Goal: Communication & Community: Ask a question

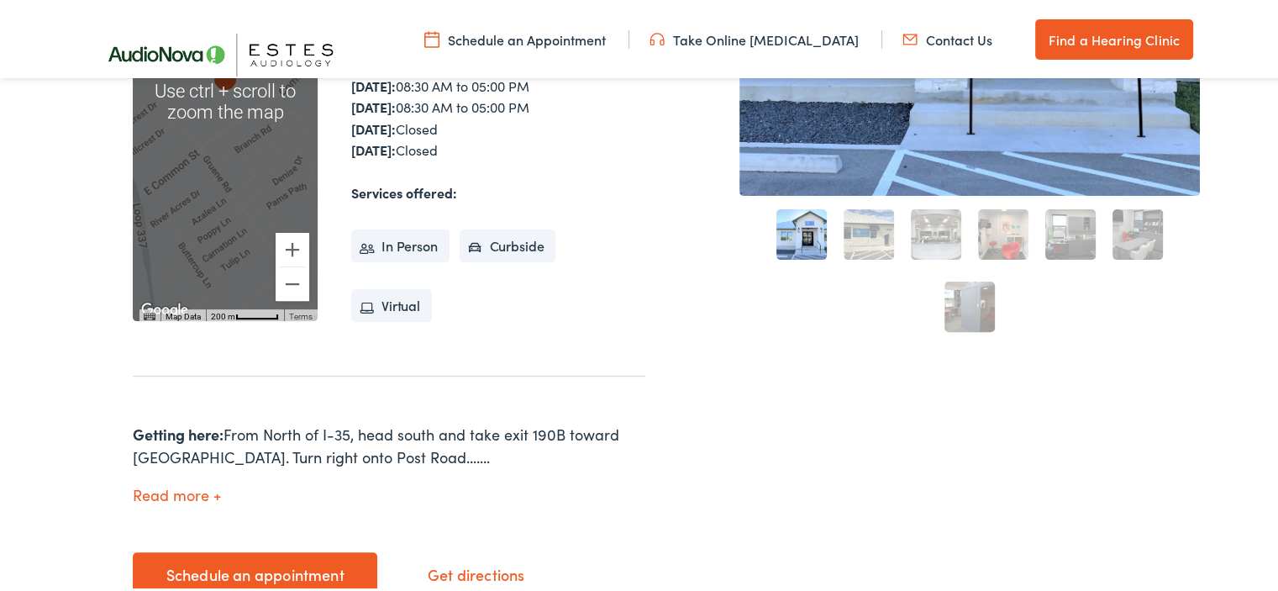
scroll to position [588, 0]
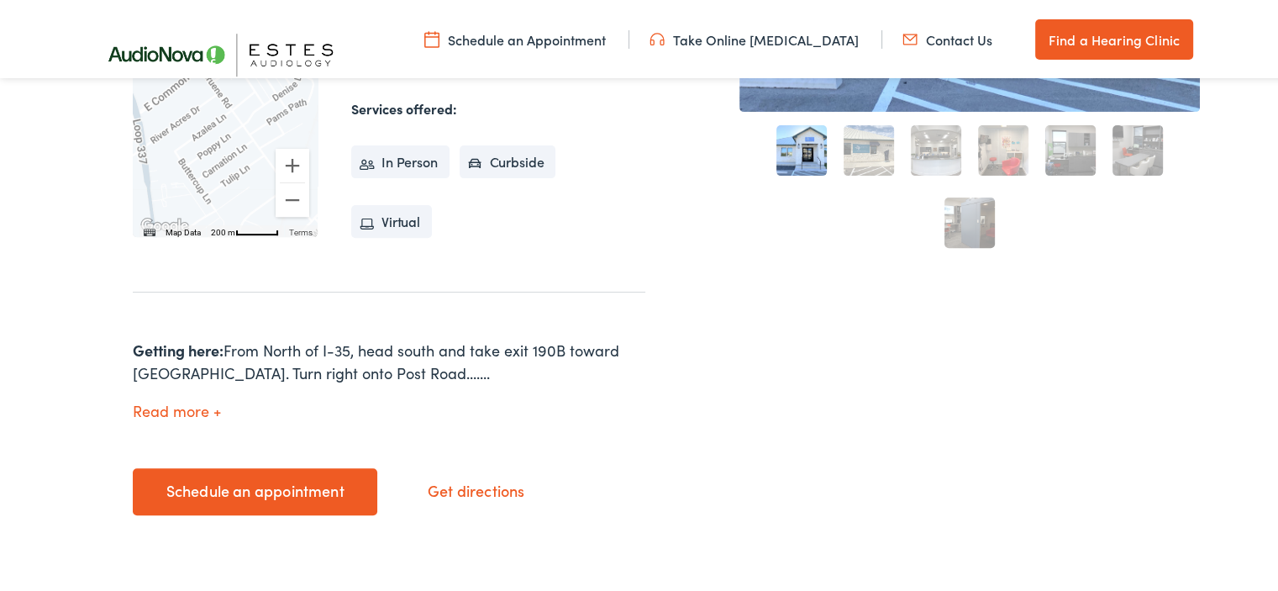
click at [936, 35] on link "Contact Us" at bounding box center [947, 37] width 90 height 18
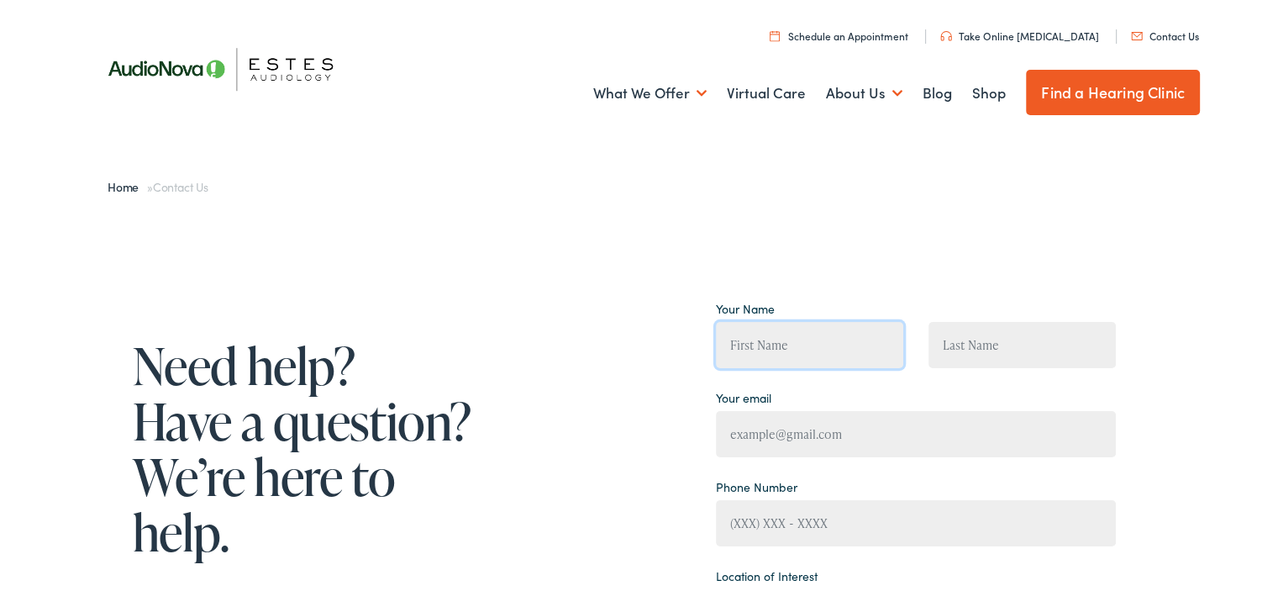
click at [780, 323] on input "Contact form" at bounding box center [809, 342] width 187 height 46
type input "[PERSON_NAME]"
type input "[EMAIL_ADDRESS][DOMAIN_NAME]"
type input "[PHONE_NUMBER]"
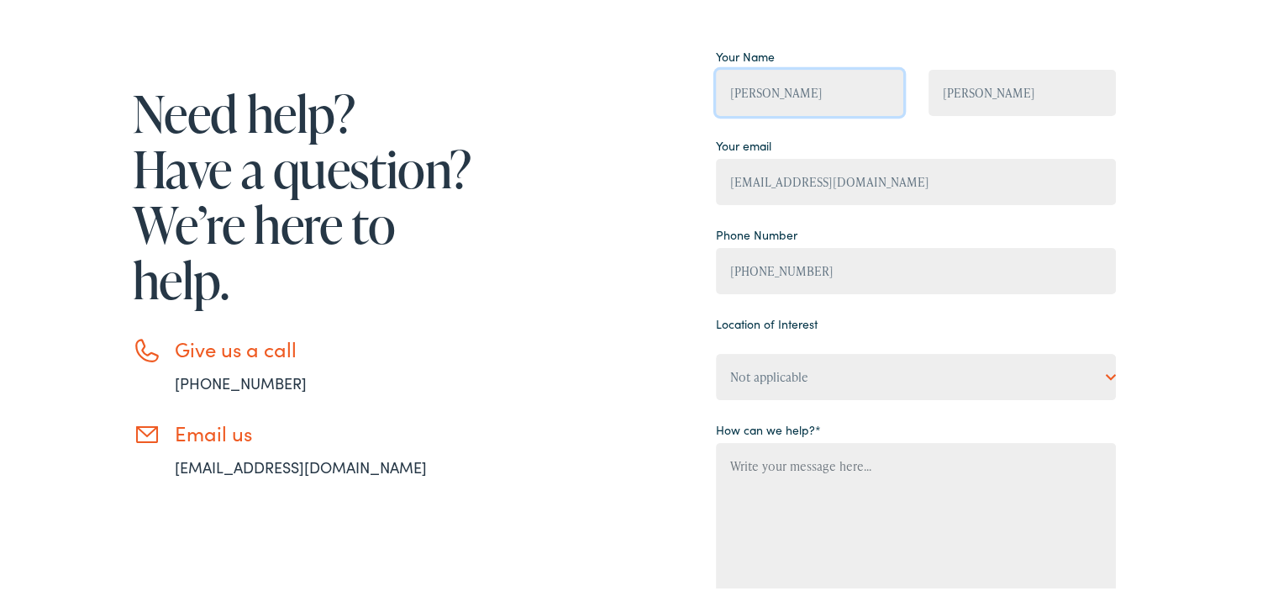
scroll to position [336, 0]
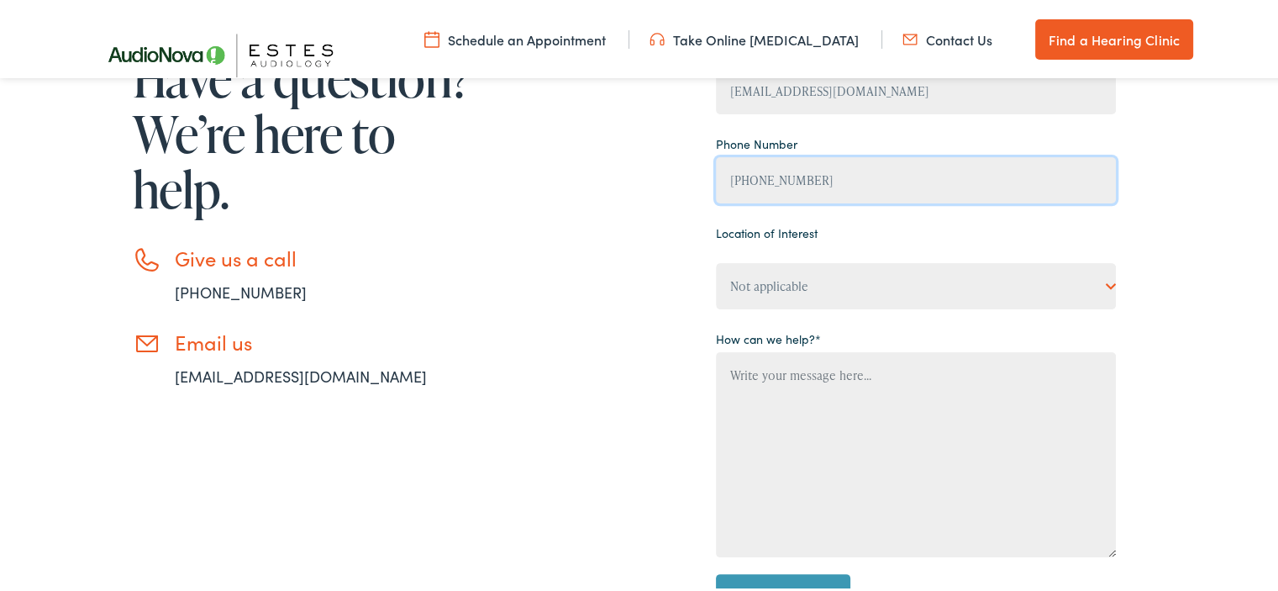
click at [827, 171] on input "[PHONE_NUMBER]" at bounding box center [916, 178] width 400 height 46
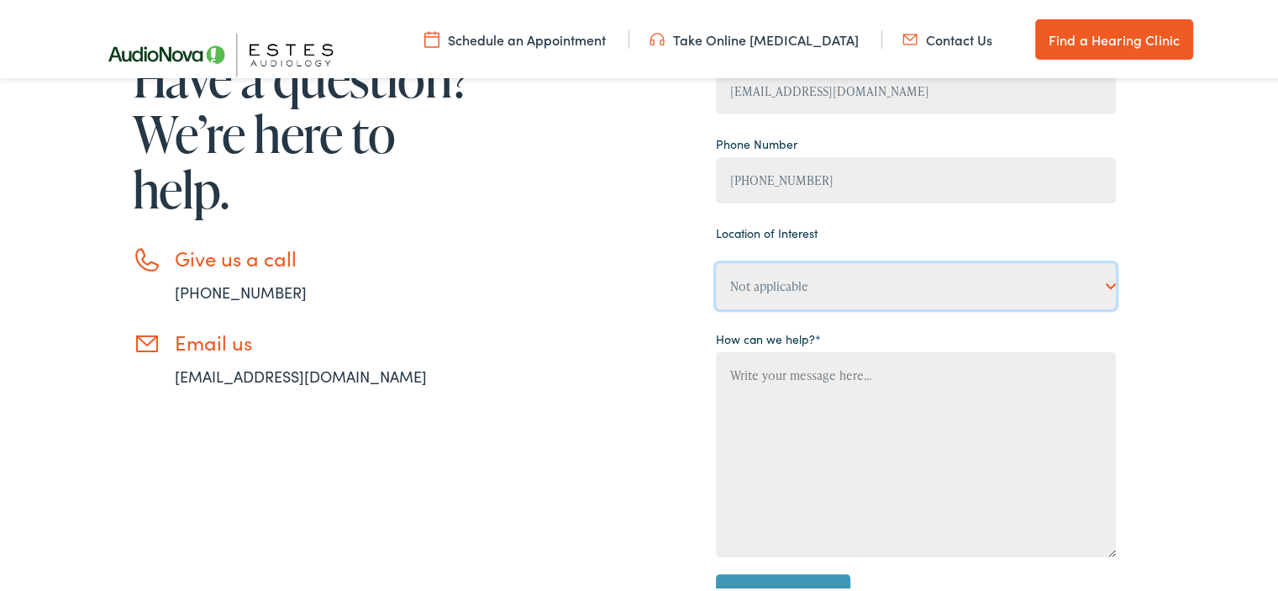
click at [801, 283] on select "Not applicable [PERSON_NAME] [MEDICAL_DATA], [PERSON_NAME] [MEDICAL_DATA], Bato…" at bounding box center [916, 283] width 400 height 46
select select "[PERSON_NAME] [MEDICAL_DATA], [GEOGRAPHIC_DATA]"
click at [716, 260] on select "Not applicable [PERSON_NAME] [MEDICAL_DATA], [PERSON_NAME] [MEDICAL_DATA], Bato…" at bounding box center [916, 283] width 400 height 46
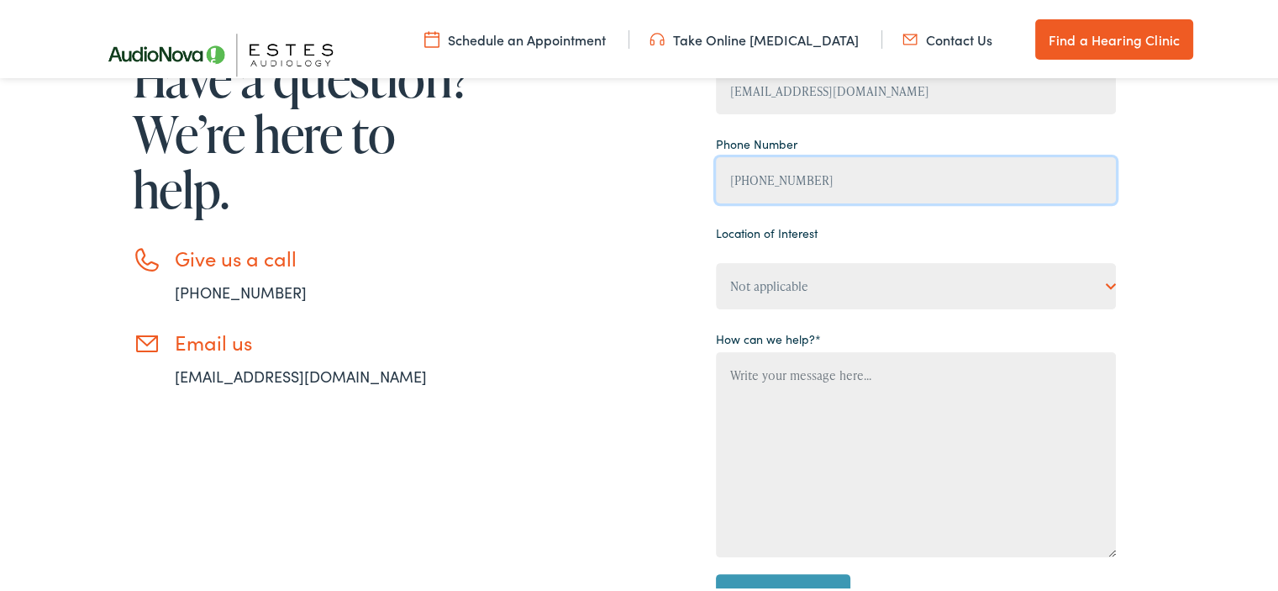
click at [791, 173] on input "[PHONE_NUMBER]" at bounding box center [916, 178] width 400 height 46
drag, startPoint x: 805, startPoint y: 180, endPoint x: 660, endPoint y: 178, distance: 145.4
click at [660, 178] on div "Need help? Have a question? We’re here to help. Give us a call [PHONE_NUMBER] E…" at bounding box center [603, 296] width 1025 height 692
type input "[PHONE_NUMBER]"
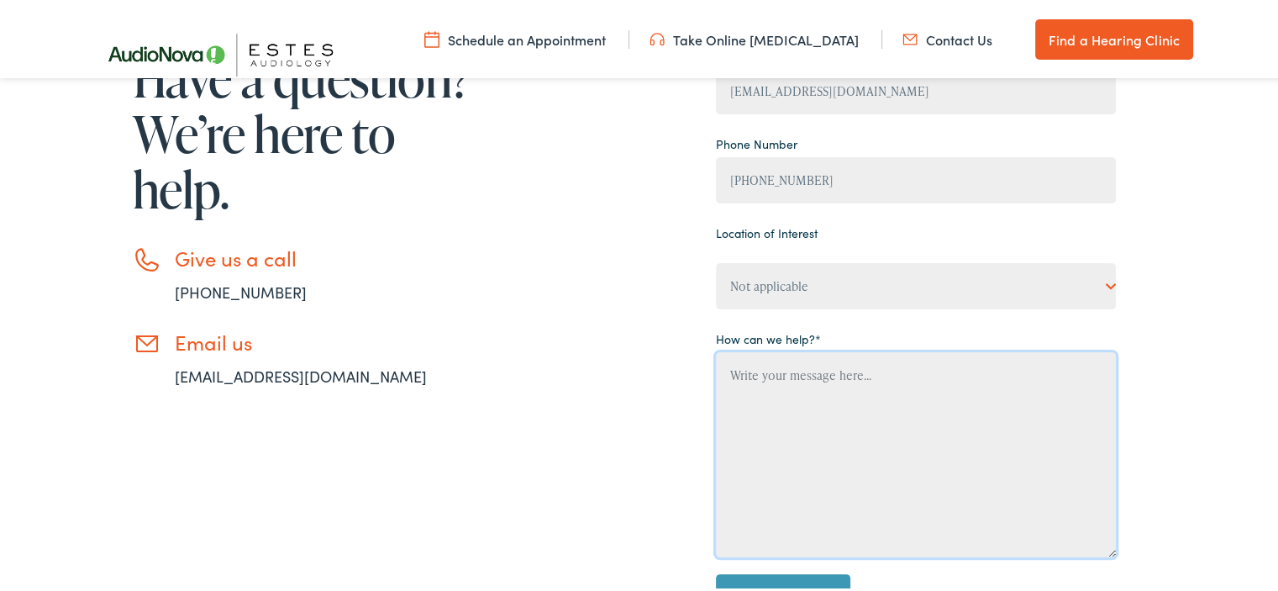
click at [839, 414] on textarea "Contact form" at bounding box center [916, 452] width 400 height 205
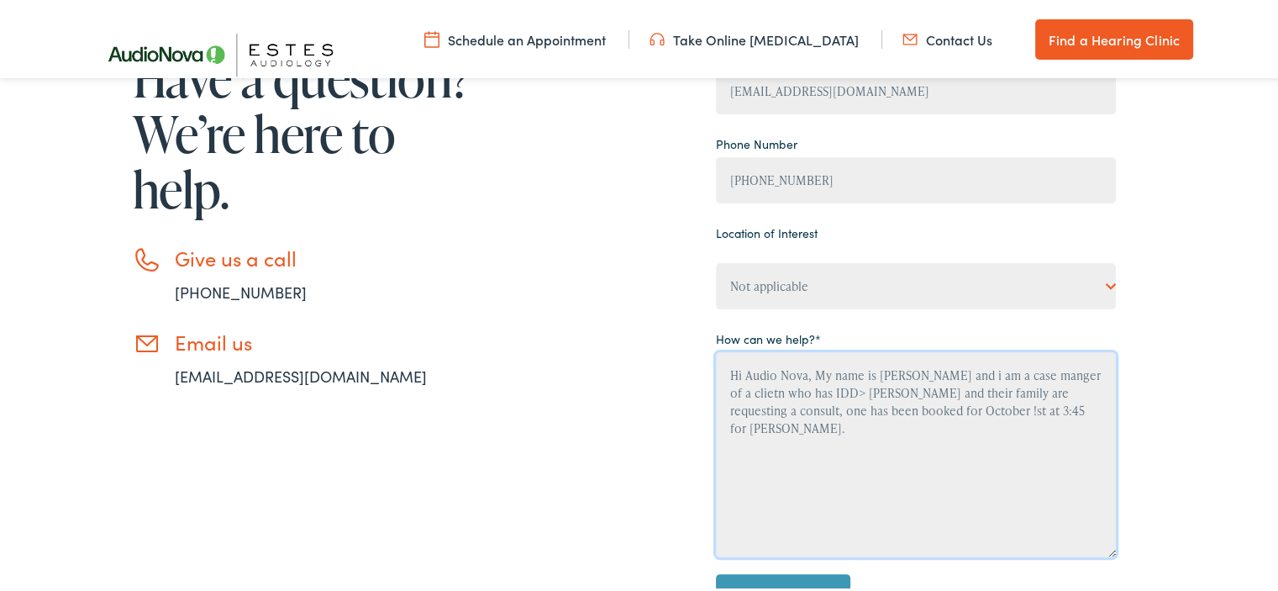
click at [801, 397] on textarea "Hi Audio Nova, My name is [PERSON_NAME] and i am a case manger of a clietn who …" at bounding box center [916, 452] width 400 height 205
drag, startPoint x: 1094, startPoint y: 374, endPoint x: 1082, endPoint y: 372, distance: 11.9
click at [1067, 414] on textarea "Hi Audio Nova, My name is [PERSON_NAME] and i am a case manger of a client who …" at bounding box center [916, 452] width 400 height 205
click at [1075, 425] on textarea "Hi Audio Nova, My name is [PERSON_NAME] and i am a case manger of a client who …" at bounding box center [916, 452] width 400 height 205
drag, startPoint x: 869, startPoint y: 426, endPoint x: 867, endPoint y: 435, distance: 9.4
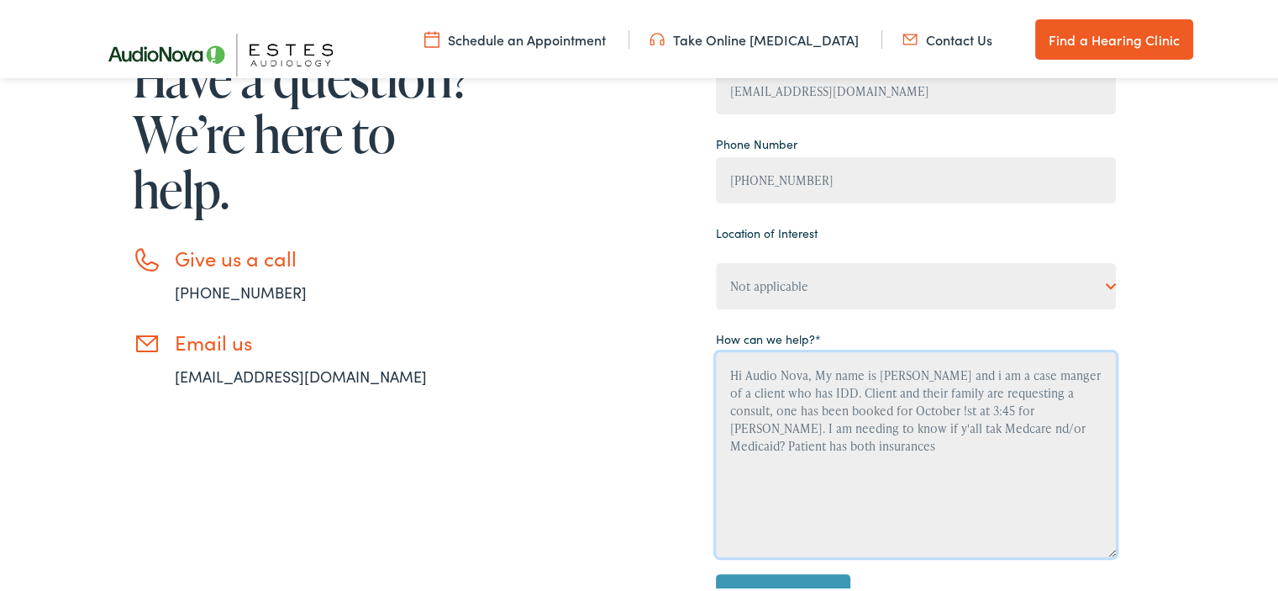
click at [870, 426] on textarea "Hi Audio Nova, My name is [PERSON_NAME] and i am a case manger of a client who …" at bounding box center [916, 452] width 400 height 205
click at [926, 429] on textarea "Hi Audio Nova, My name is [PERSON_NAME] and i am a case manger of a client who …" at bounding box center [916, 452] width 400 height 205
click at [938, 374] on textarea "Hi Audio Nova, My name is [PERSON_NAME] and i am a case manger of a client who …" at bounding box center [916, 452] width 400 height 205
click at [901, 404] on textarea "Hi Audio Nova, My name is [PERSON_NAME] and I am a case manger of a client who …" at bounding box center [916, 452] width 400 height 205
click at [903, 431] on textarea "Hi Audio Nova, My name is [PERSON_NAME] and I am a case manger of a client who …" at bounding box center [916, 452] width 400 height 205
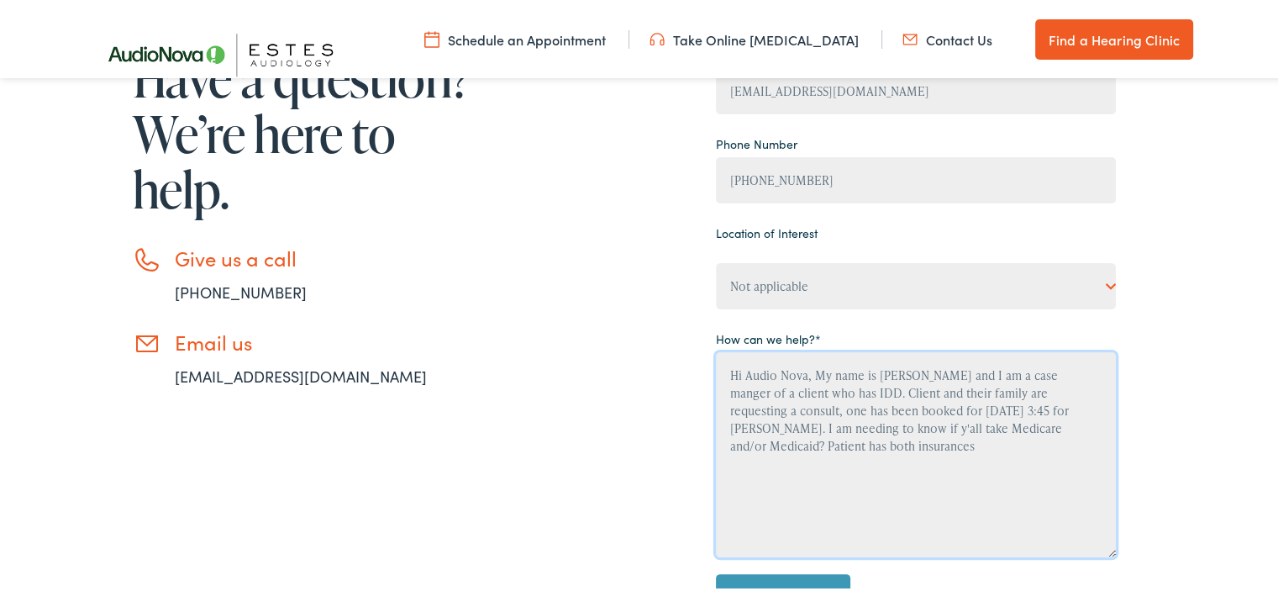
click at [858, 439] on textarea "Hi Audio Nova, My name is [PERSON_NAME] and I am a case manger of a client who …" at bounding box center [916, 452] width 400 height 205
click at [835, 465] on textarea "Hi Audio Nova, My name is [PERSON_NAME] and I am a case manger of a client who …" at bounding box center [916, 452] width 400 height 205
click at [951, 447] on textarea "Hi Audio Nova, My name is [PERSON_NAME] and I am a case manger of a client who …" at bounding box center [916, 452] width 400 height 205
click at [1032, 470] on textarea "Hi Audio Nova, My name is [PERSON_NAME] and I am a case manger of a client who …" at bounding box center [916, 452] width 400 height 205
click at [935, 465] on textarea "Hi Audio Nova, My name is [PERSON_NAME] and I am a case manger of a client who …" at bounding box center [916, 452] width 400 height 205
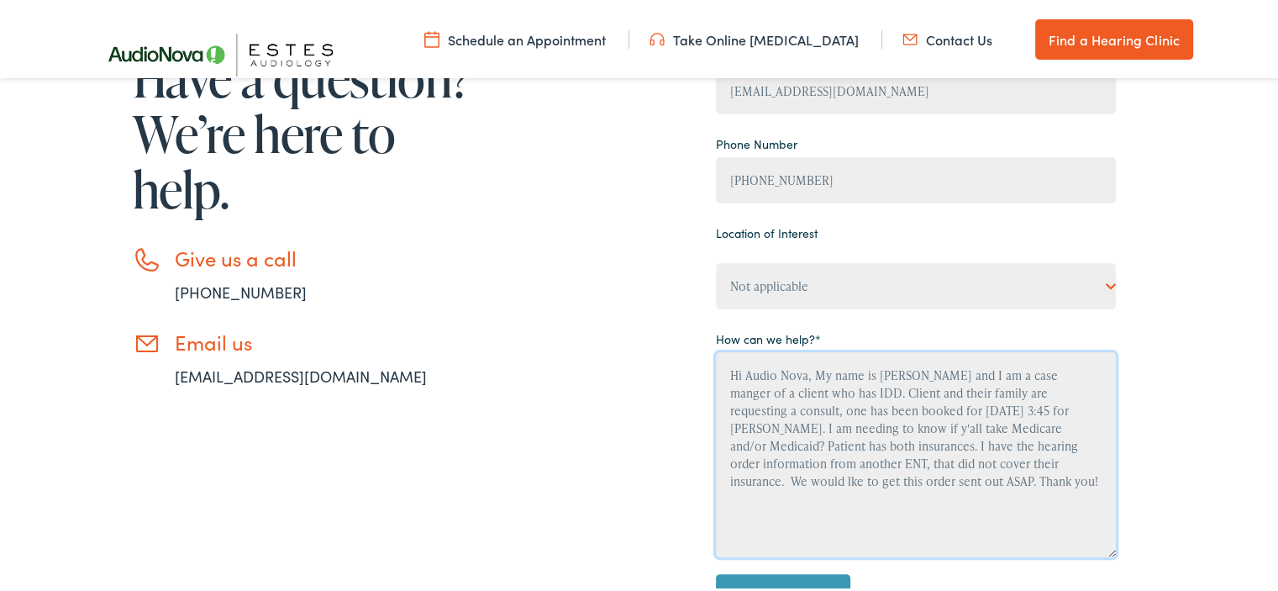
scroll to position [420, 0]
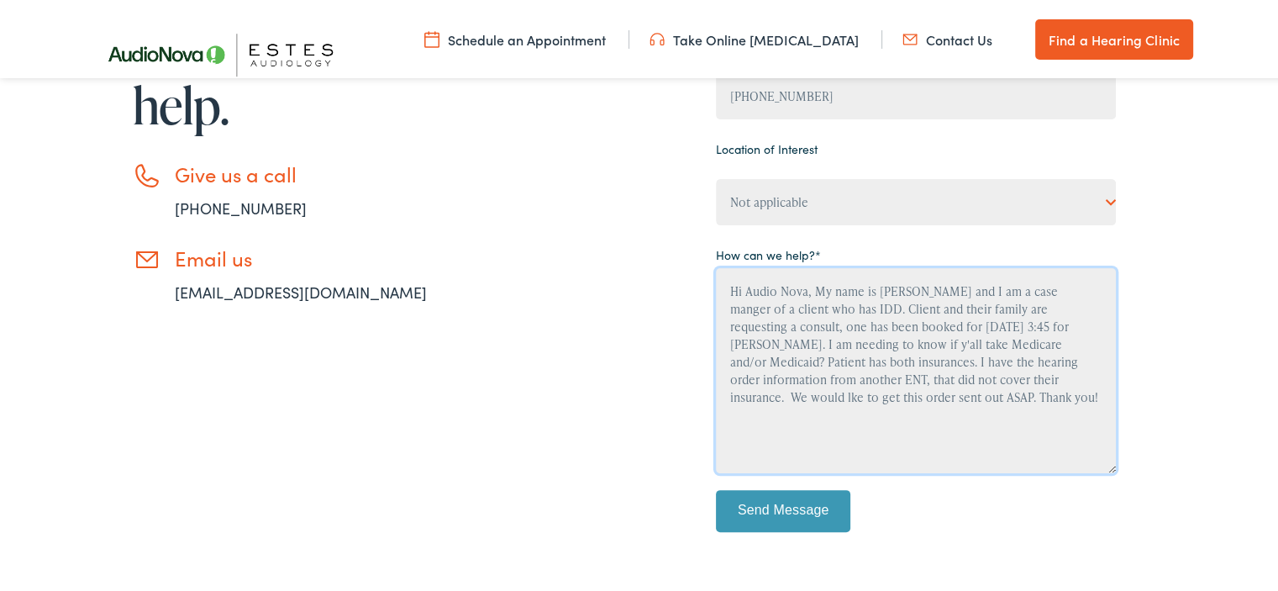
type textarea "Hi Audio Nova, My name is [PERSON_NAME] and I am a case manger of a client who …"
click at [839, 495] on input "Send Message" at bounding box center [783, 508] width 134 height 42
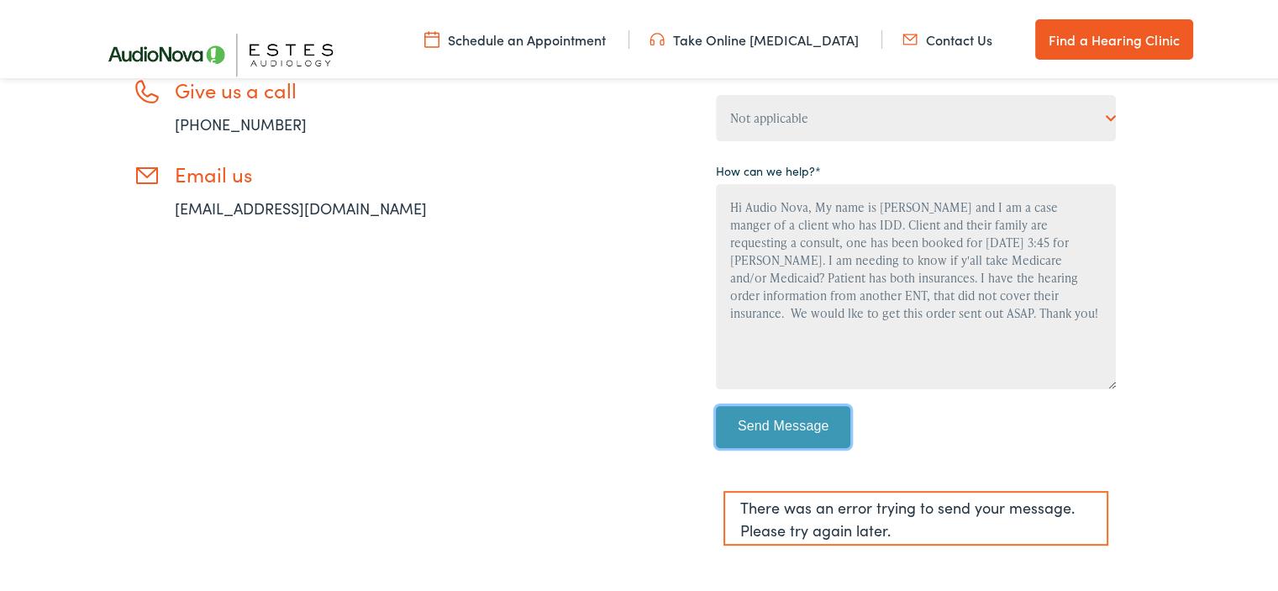
scroll to position [756, 0]
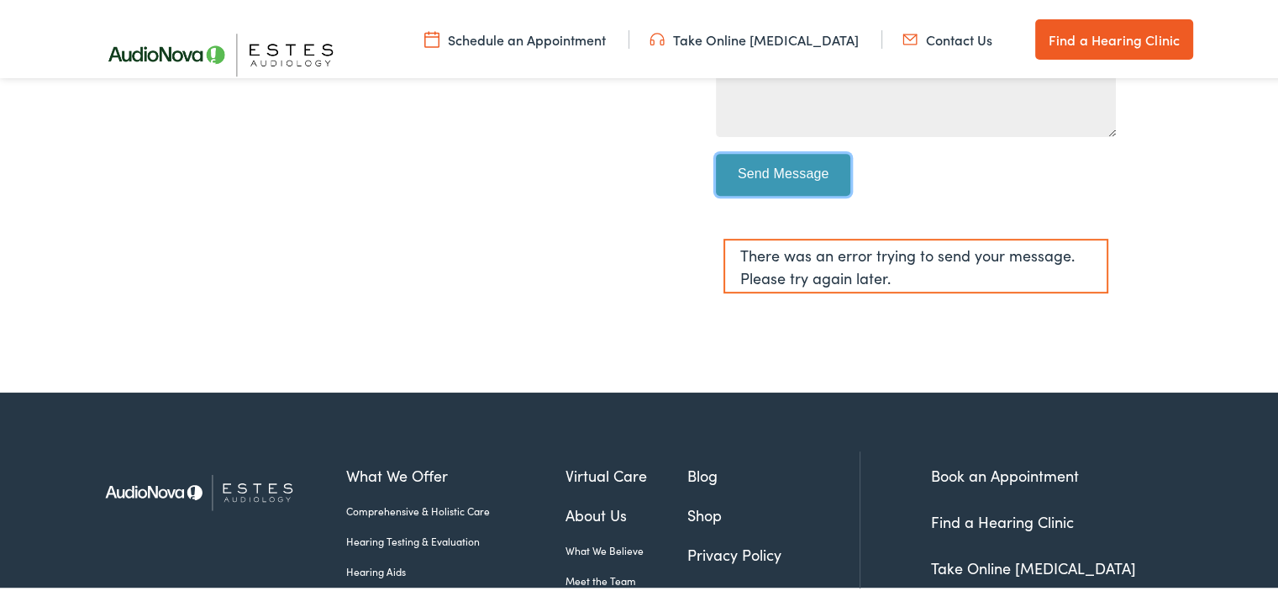
click at [809, 174] on input "Send Message" at bounding box center [783, 172] width 134 height 42
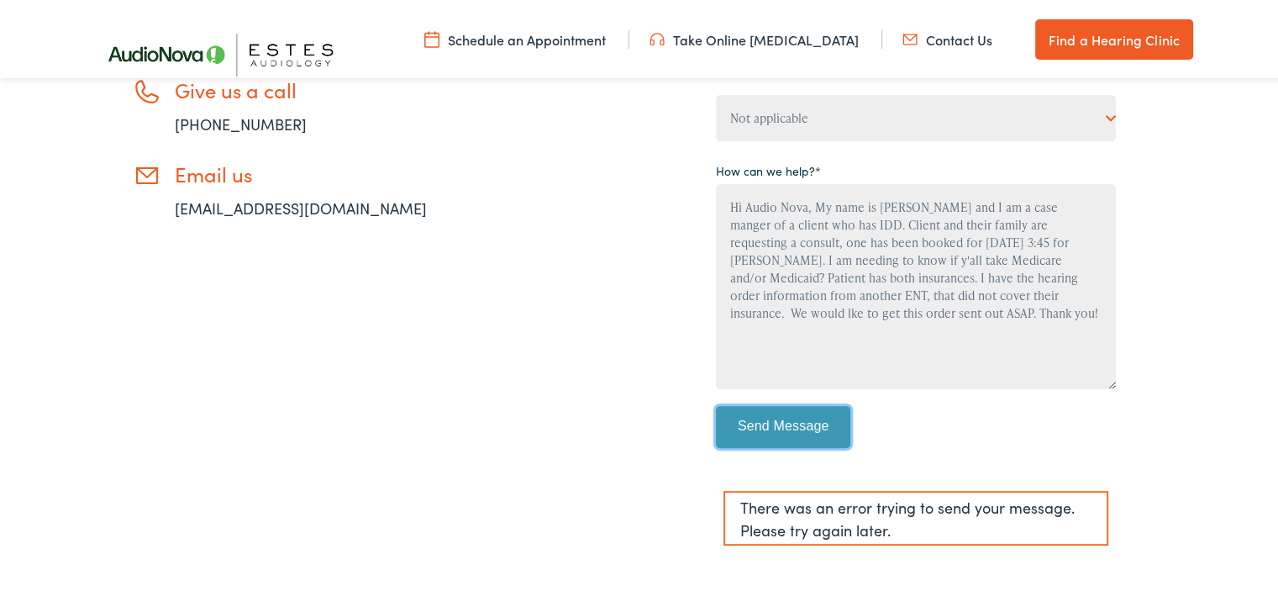
scroll to position [336, 0]
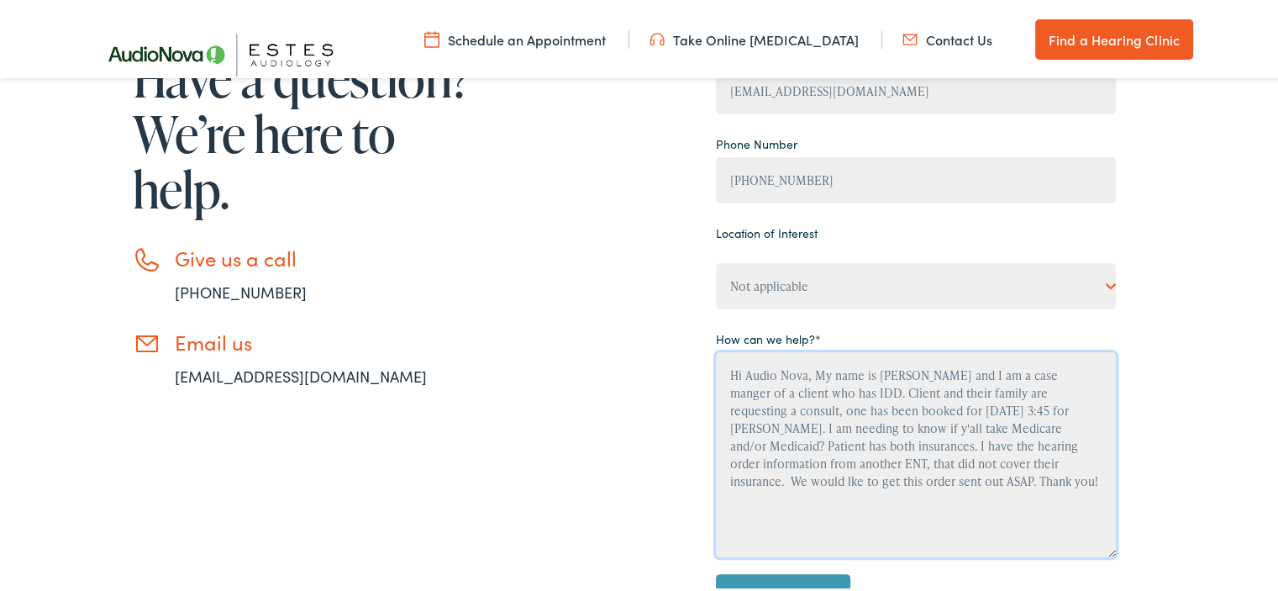
click at [893, 483] on textarea "Hi Audio Nova, My name is [PERSON_NAME] and I am a case manger of a client who …" at bounding box center [916, 452] width 400 height 205
drag, startPoint x: 894, startPoint y: 476, endPoint x: 725, endPoint y: 362, distance: 203.4
click at [725, 362] on textarea "Hi Audio Nova, My name is [PERSON_NAME] and I am a case manger of a client who …" at bounding box center [916, 452] width 400 height 205
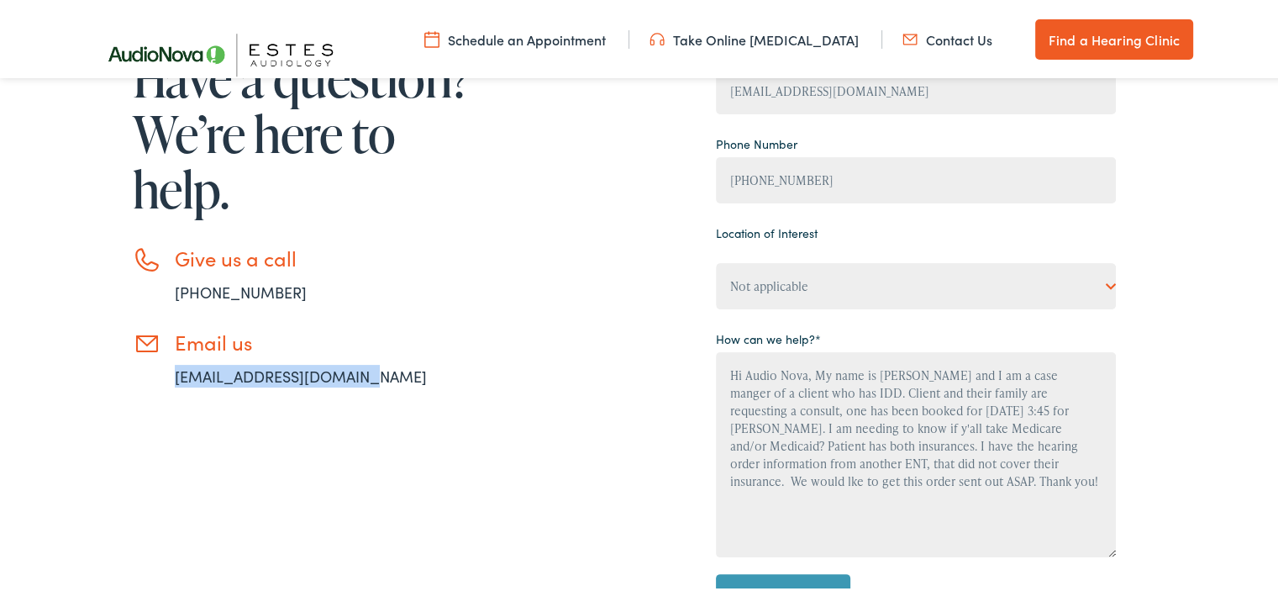
drag, startPoint x: 350, startPoint y: 373, endPoint x: 169, endPoint y: 379, distance: 181.6
click at [169, 379] on li "Email us [EMAIL_ADDRESS][DOMAIN_NAME]" at bounding box center [305, 356] width 344 height 57
copy link "[EMAIL_ADDRESS][DOMAIN_NAME]"
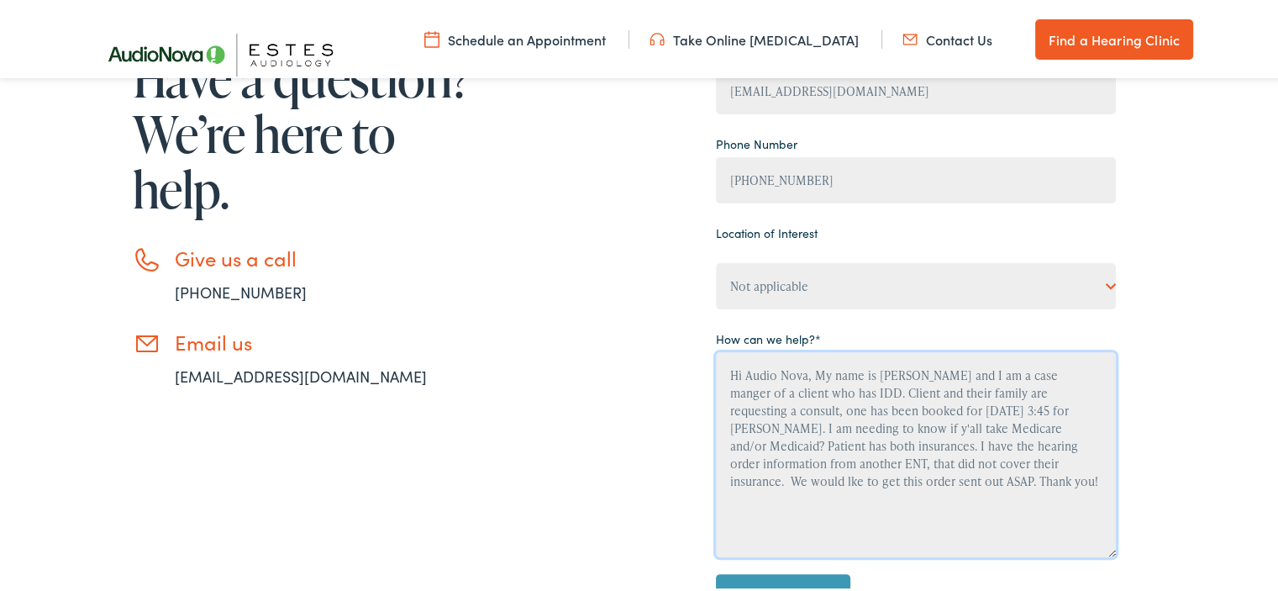
click at [724, 369] on textarea "Hi Audio Nova, My name is [PERSON_NAME] and I am a case manger of a client who …" at bounding box center [916, 452] width 400 height 205
click at [897, 480] on textarea "Hi Audio Nova, My name is [PERSON_NAME] and I am a case manger of a client who …" at bounding box center [916, 452] width 400 height 205
drag, startPoint x: 897, startPoint y: 479, endPoint x: 726, endPoint y: 354, distance: 212.3
click at [726, 354] on textarea "Hi Audio Nova, My name is [PERSON_NAME] and I am a case manger of a client who …" at bounding box center [916, 452] width 400 height 205
